Goal: Information Seeking & Learning: Learn about a topic

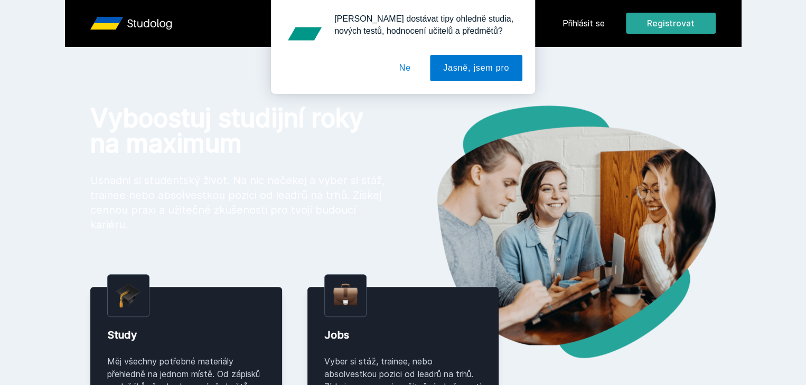
click at [660, 29] on div "[PERSON_NAME] dostávat tipy ohledně studia, nových testů, hodnocení učitelů a p…" at bounding box center [403, 47] width 806 height 94
click at [408, 71] on button "Ne" at bounding box center [405, 68] width 38 height 26
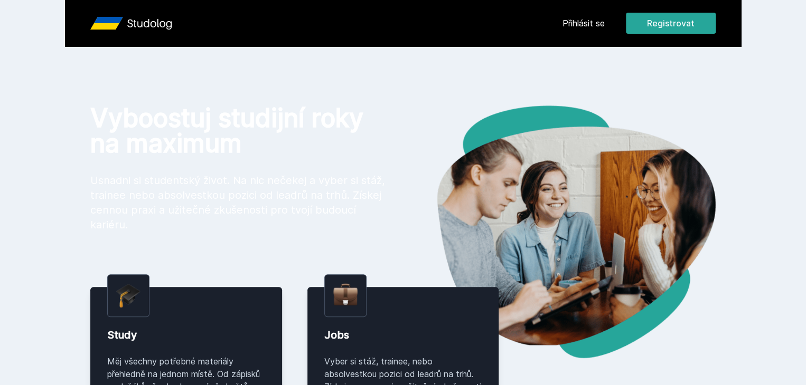
click at [605, 28] on link "Přihlásit se" at bounding box center [583, 23] width 42 height 13
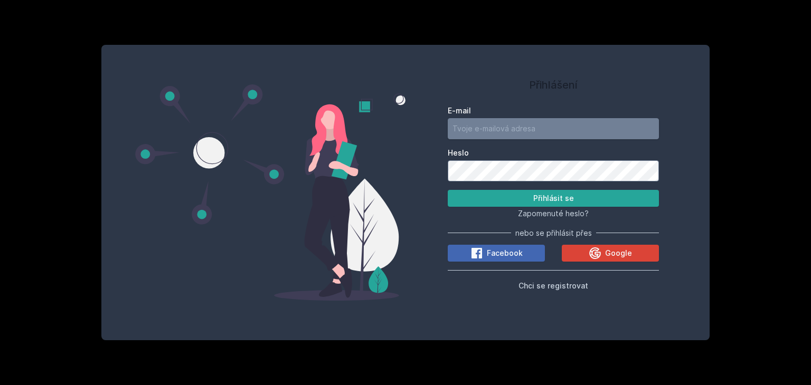
click at [579, 121] on input "E-mail" at bounding box center [553, 128] width 211 height 21
click at [558, 130] on input "E-mail" at bounding box center [553, 128] width 211 height 21
click at [457, 128] on input "E-mail" at bounding box center [553, 128] width 211 height 21
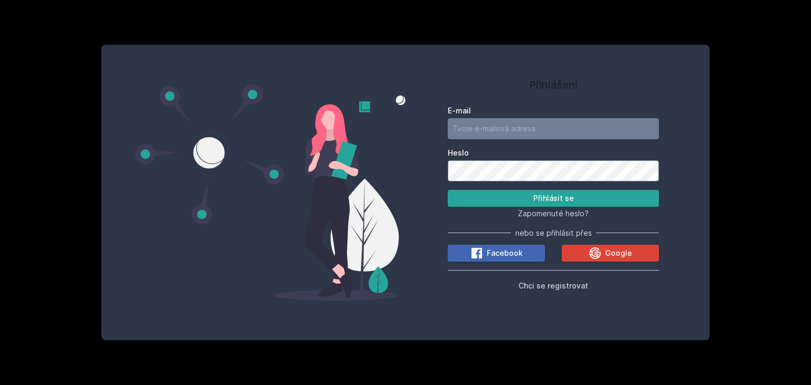
click at [457, 128] on input "E-mail" at bounding box center [553, 128] width 211 height 21
click at [485, 175] on form "E-mail Heslo Přihlásit se" at bounding box center [553, 156] width 211 height 101
click at [518, 129] on input "E-mail" at bounding box center [553, 128] width 211 height 21
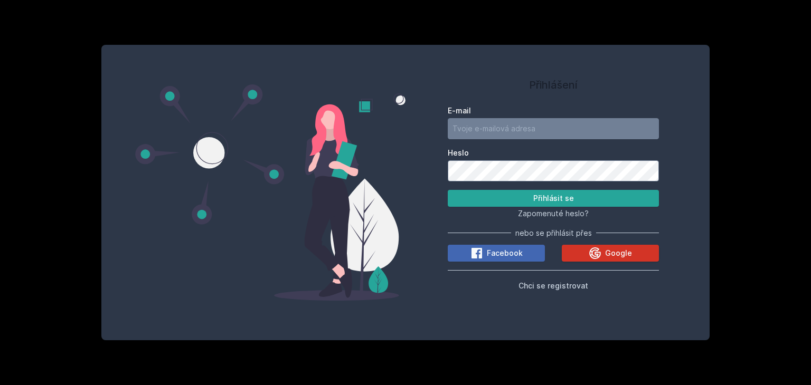
click at [610, 245] on button "Google" at bounding box center [610, 253] width 97 height 17
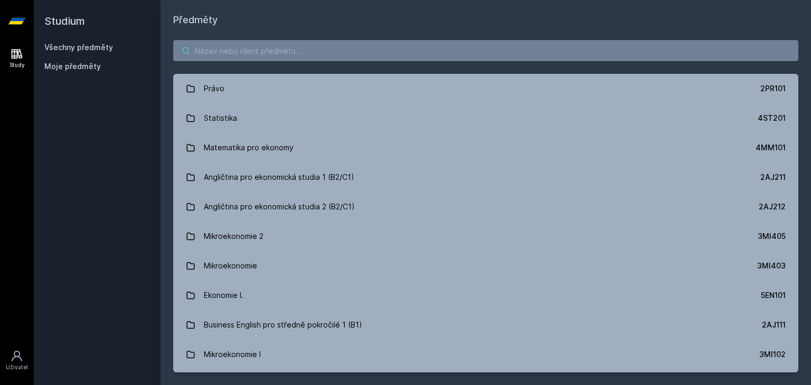
click at [300, 58] on input "search" at bounding box center [485, 50] width 625 height 21
paste input "5IE202"
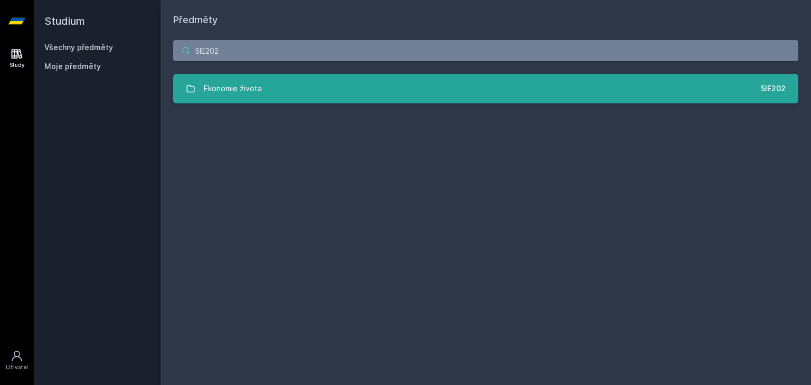
type input "5IE202"
click at [282, 86] on link "Ekonomie života 5IE202" at bounding box center [485, 89] width 625 height 30
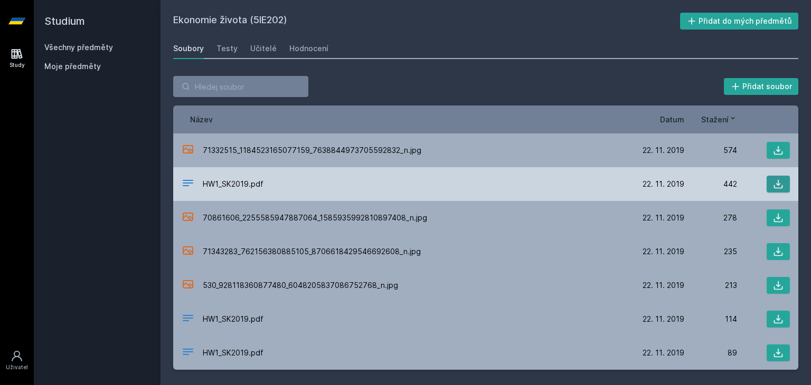
click at [776, 185] on icon at bounding box center [778, 184] width 11 height 11
